Goal: Find specific page/section: Find specific page/section

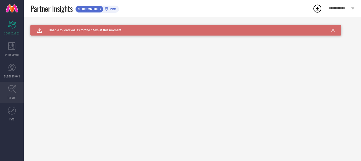
click at [13, 91] on icon at bounding box center [12, 89] width 8 height 8
